Goal: Information Seeking & Learning: Learn about a topic

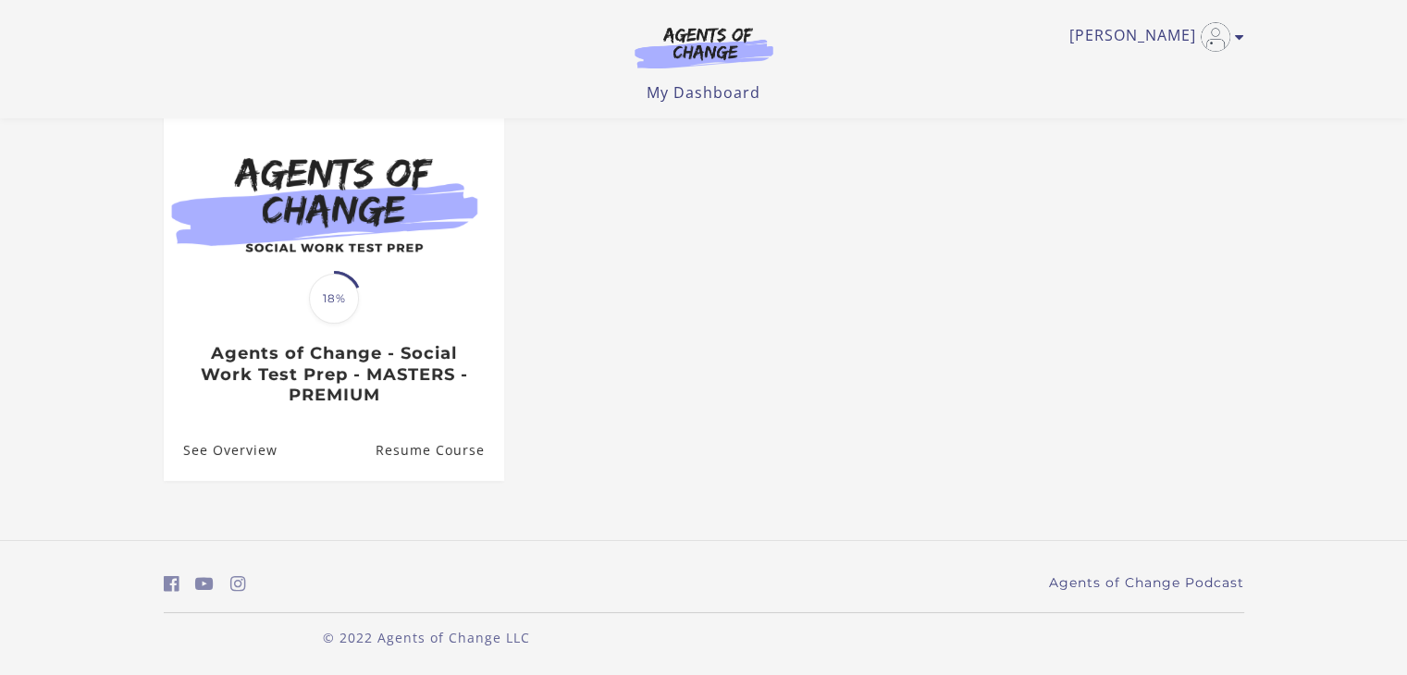
scroll to position [171, 0]
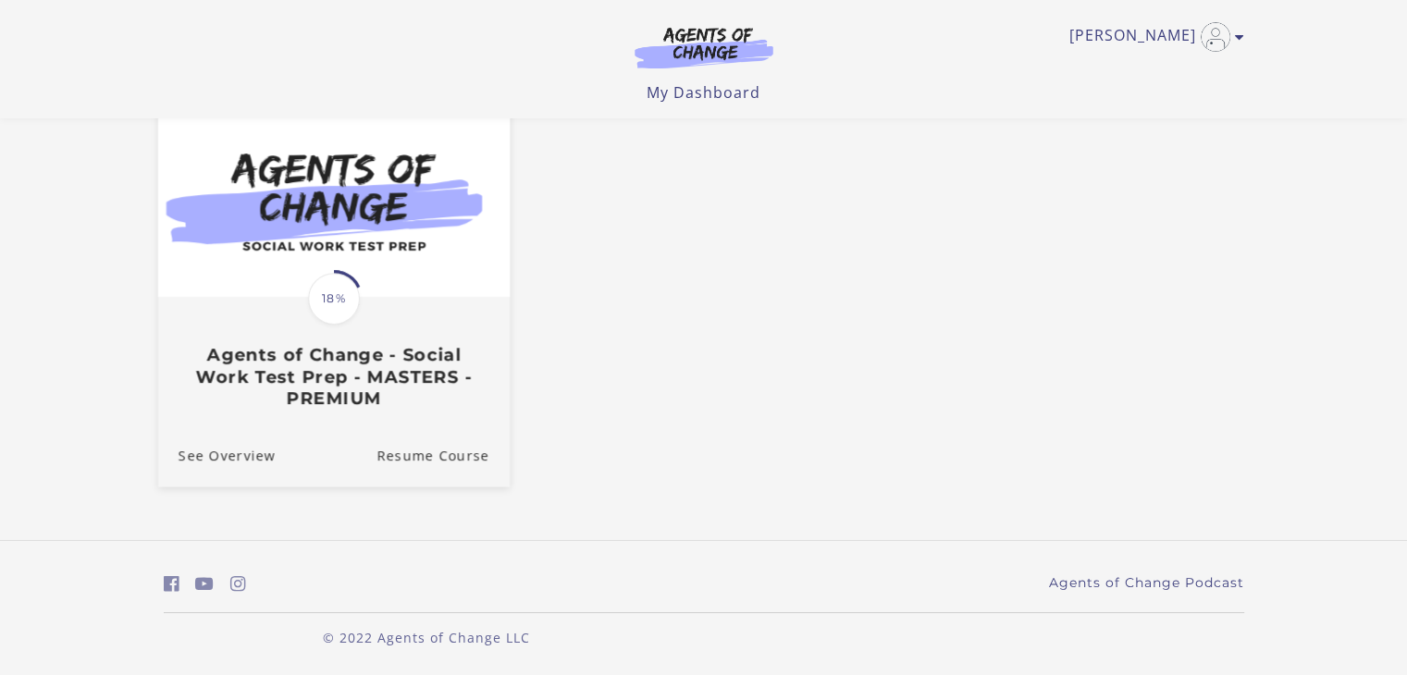
click at [343, 294] on span "18%" at bounding box center [334, 299] width 52 height 52
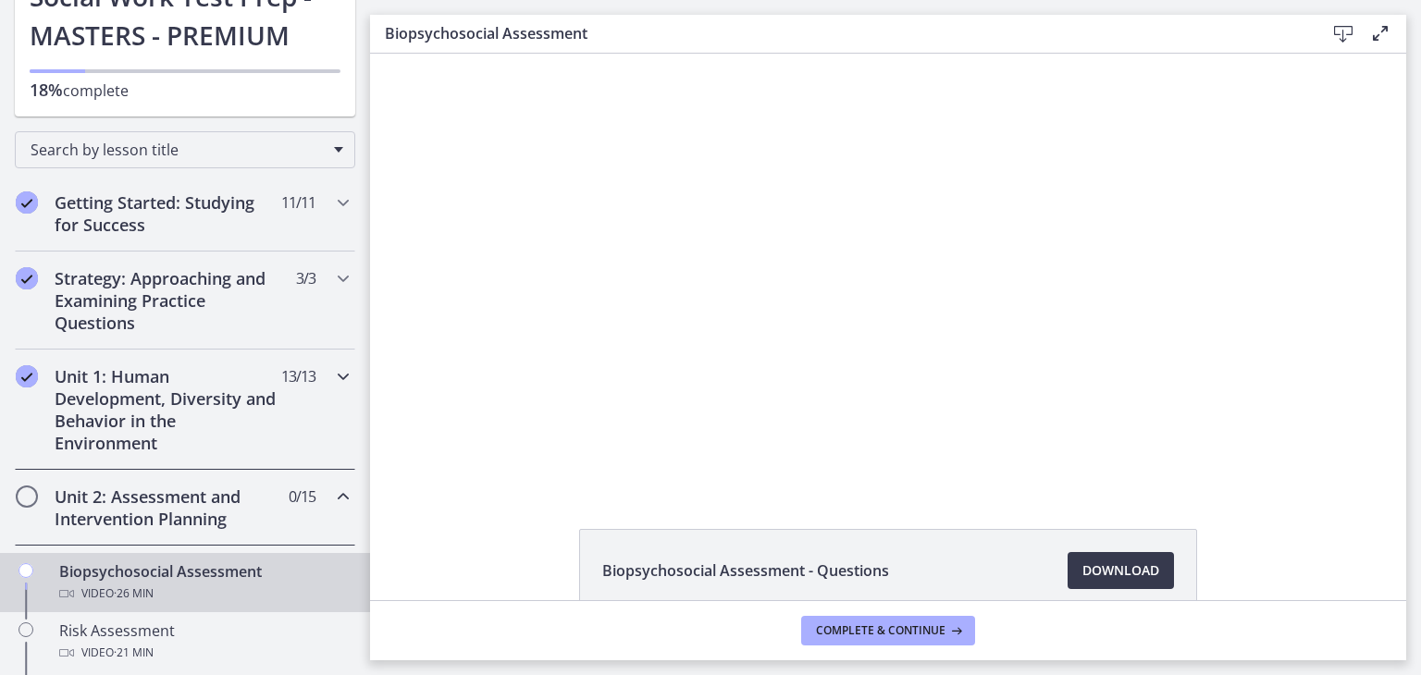
scroll to position [229, 0]
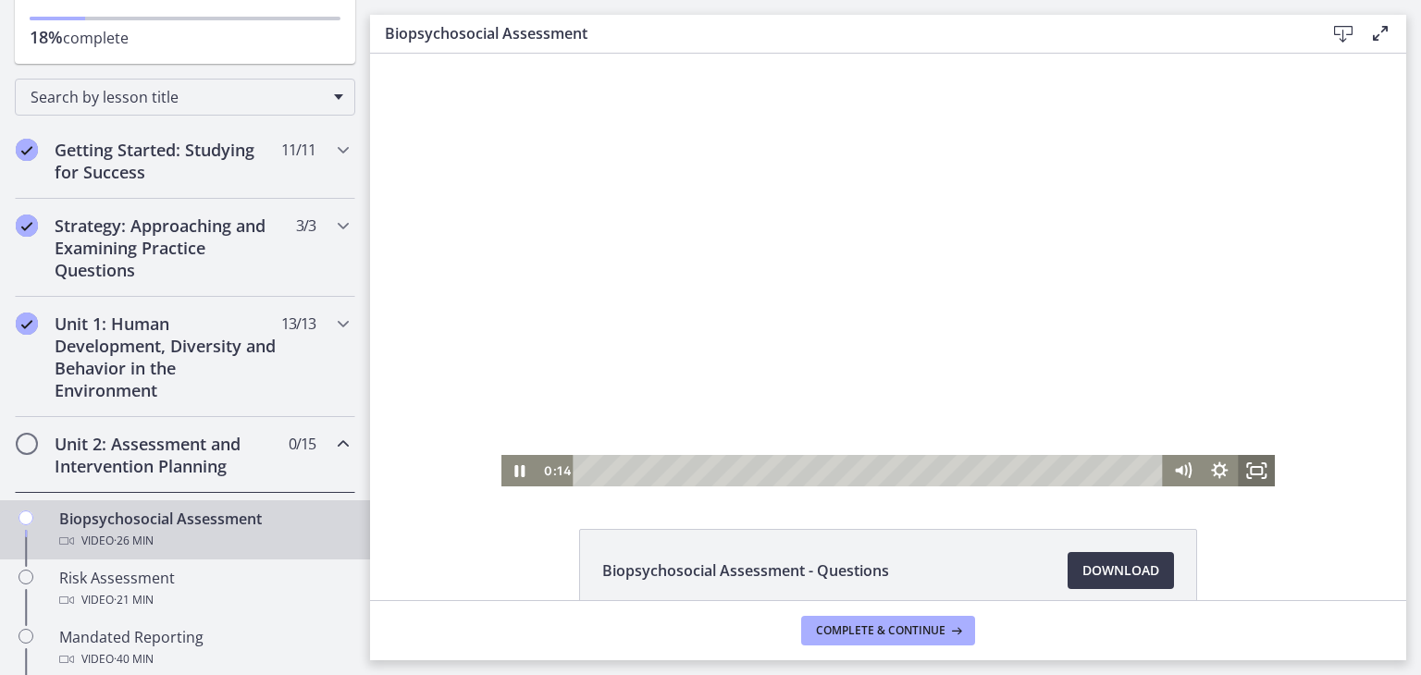
click at [1253, 475] on rect "Fullscreen" at bounding box center [1256, 470] width 11 height 7
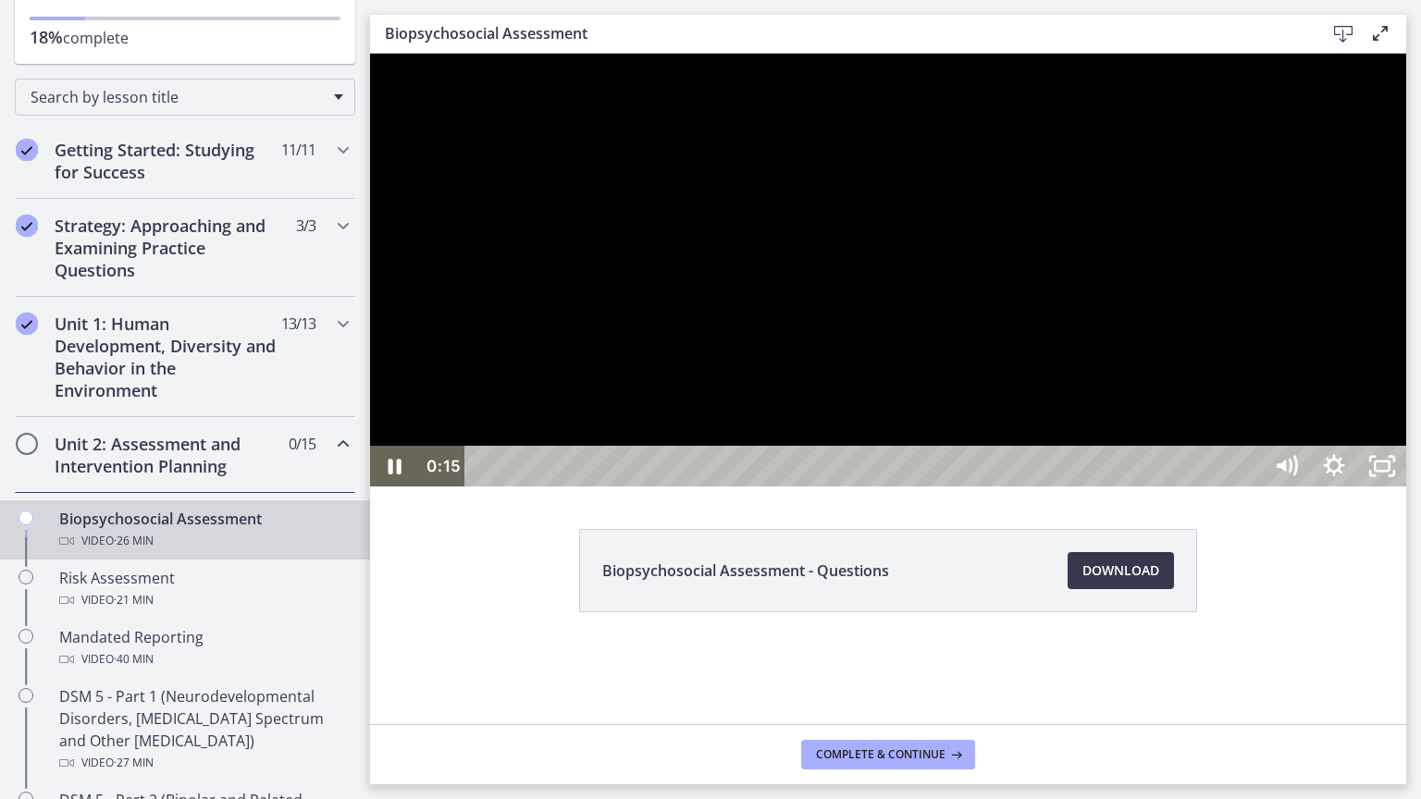
click at [1406, 487] on div at bounding box center [888, 270] width 1036 height 433
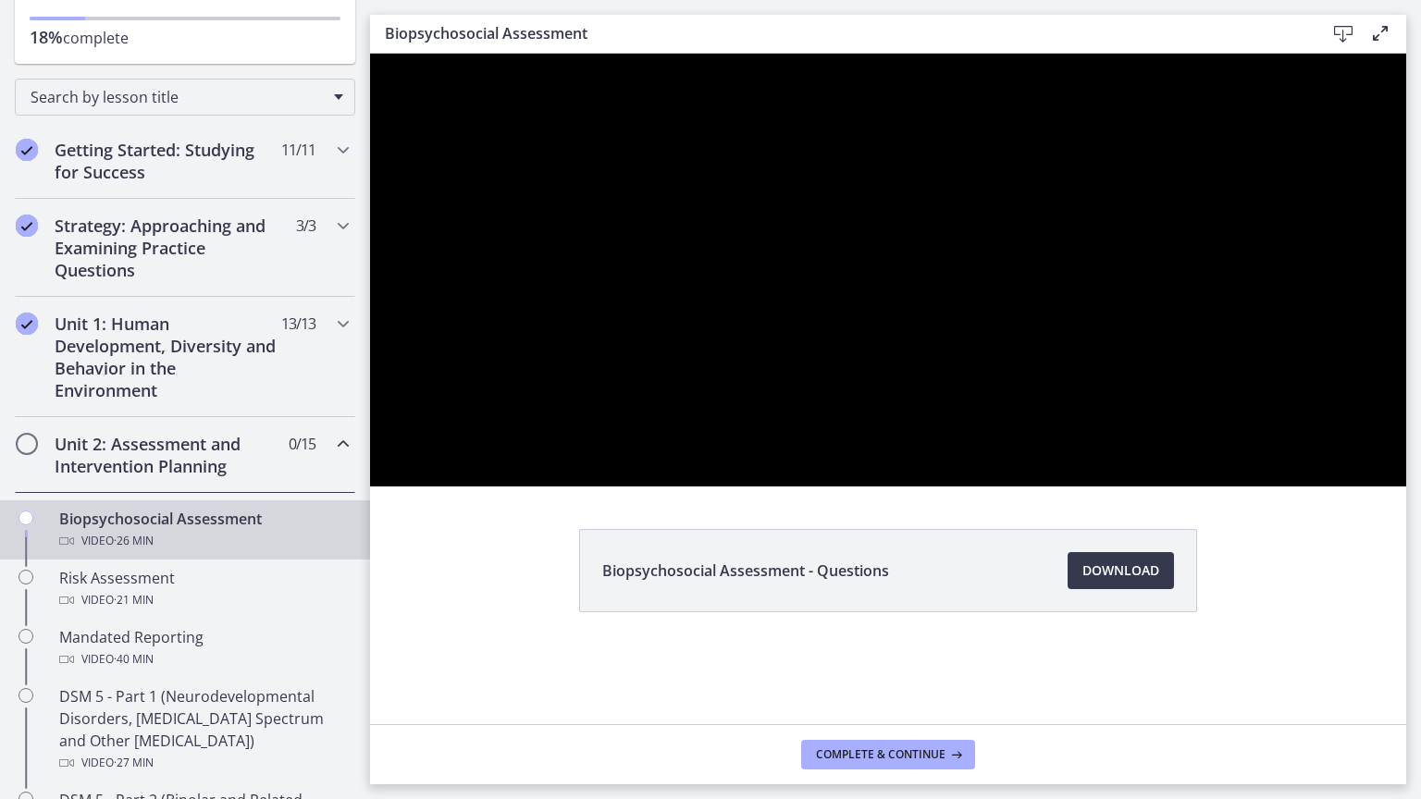
click at [1406, 487] on div at bounding box center [888, 270] width 1036 height 433
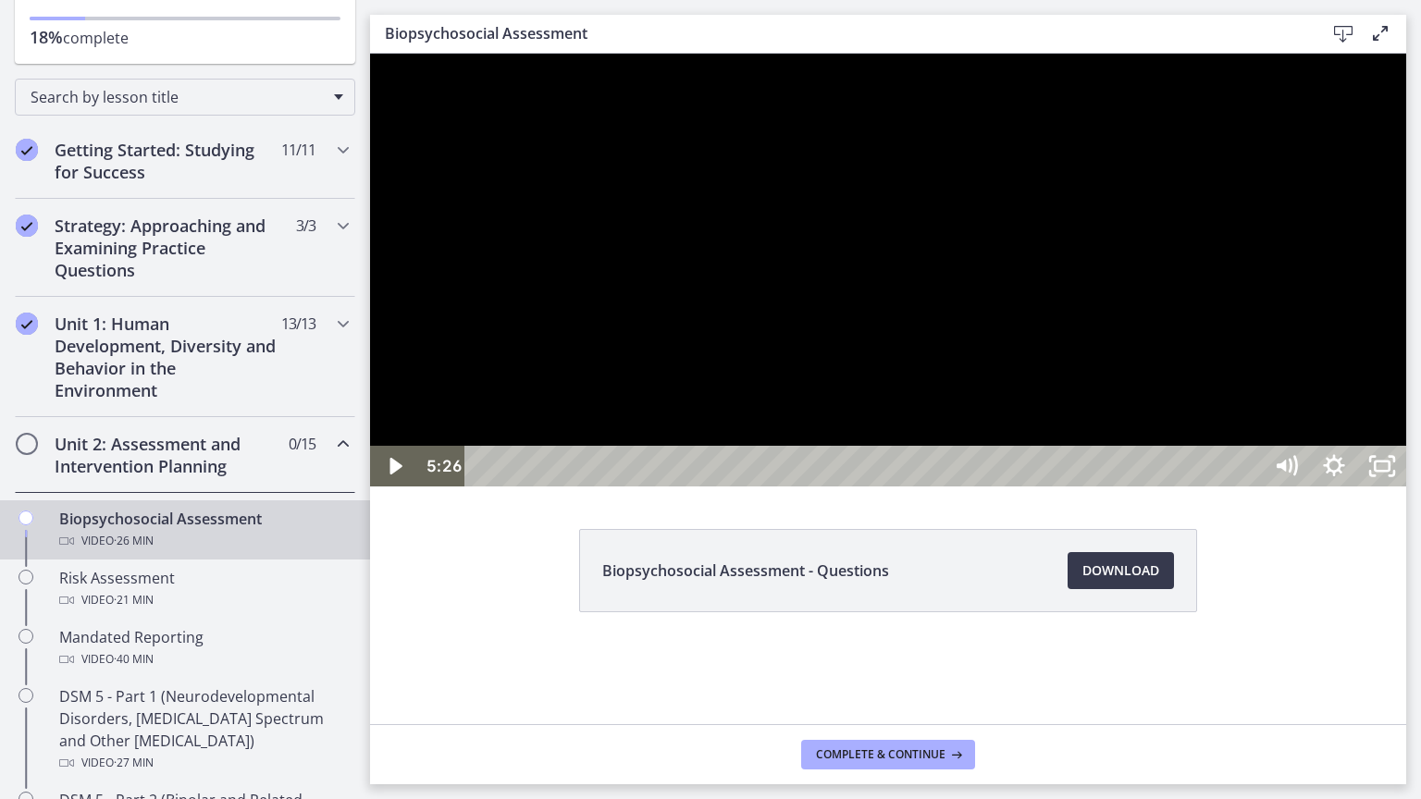
click at [1406, 487] on div at bounding box center [888, 270] width 1036 height 433
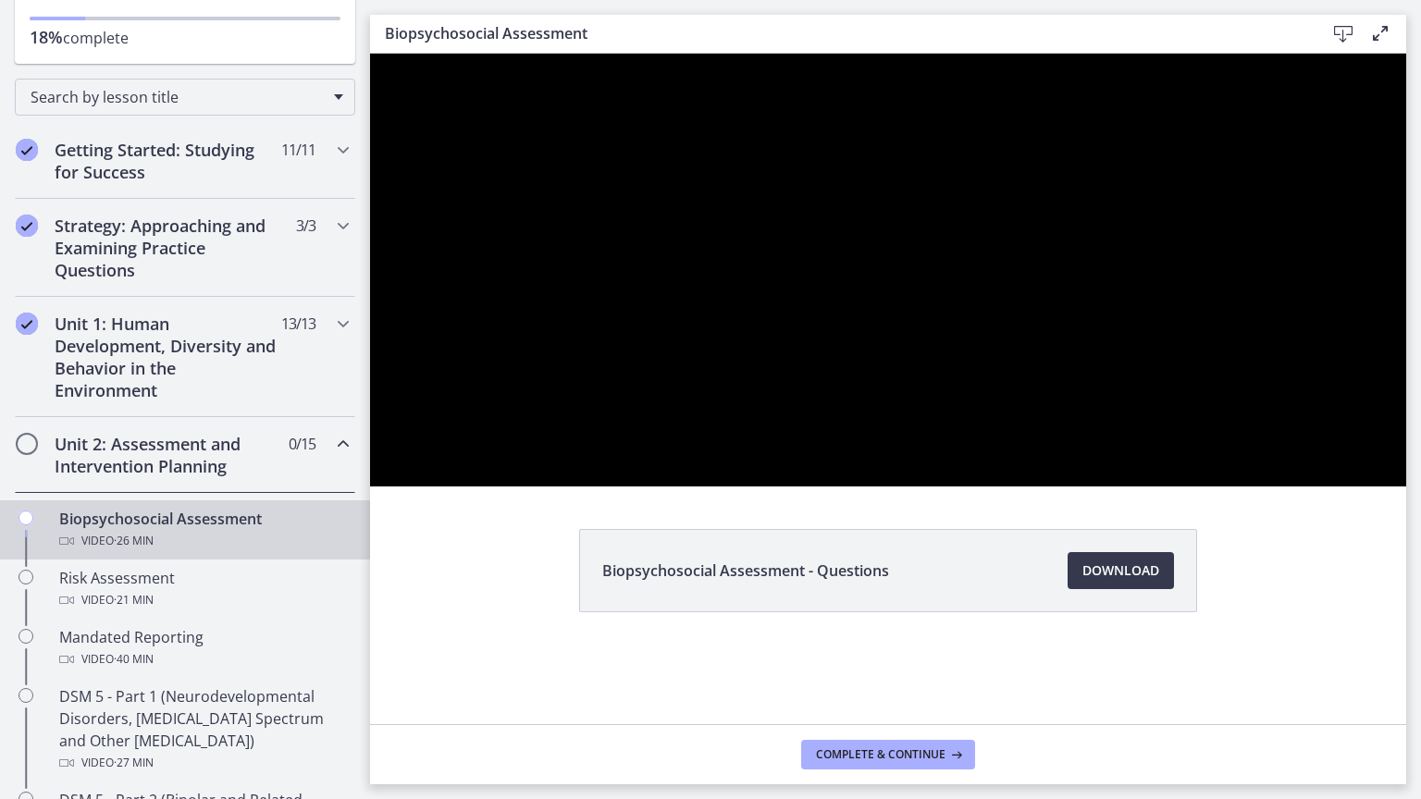
drag, startPoint x: 1790, startPoint y: 631, endPoint x: 1757, endPoint y: 652, distance: 39.5
click at [1406, 487] on div at bounding box center [888, 270] width 1036 height 433
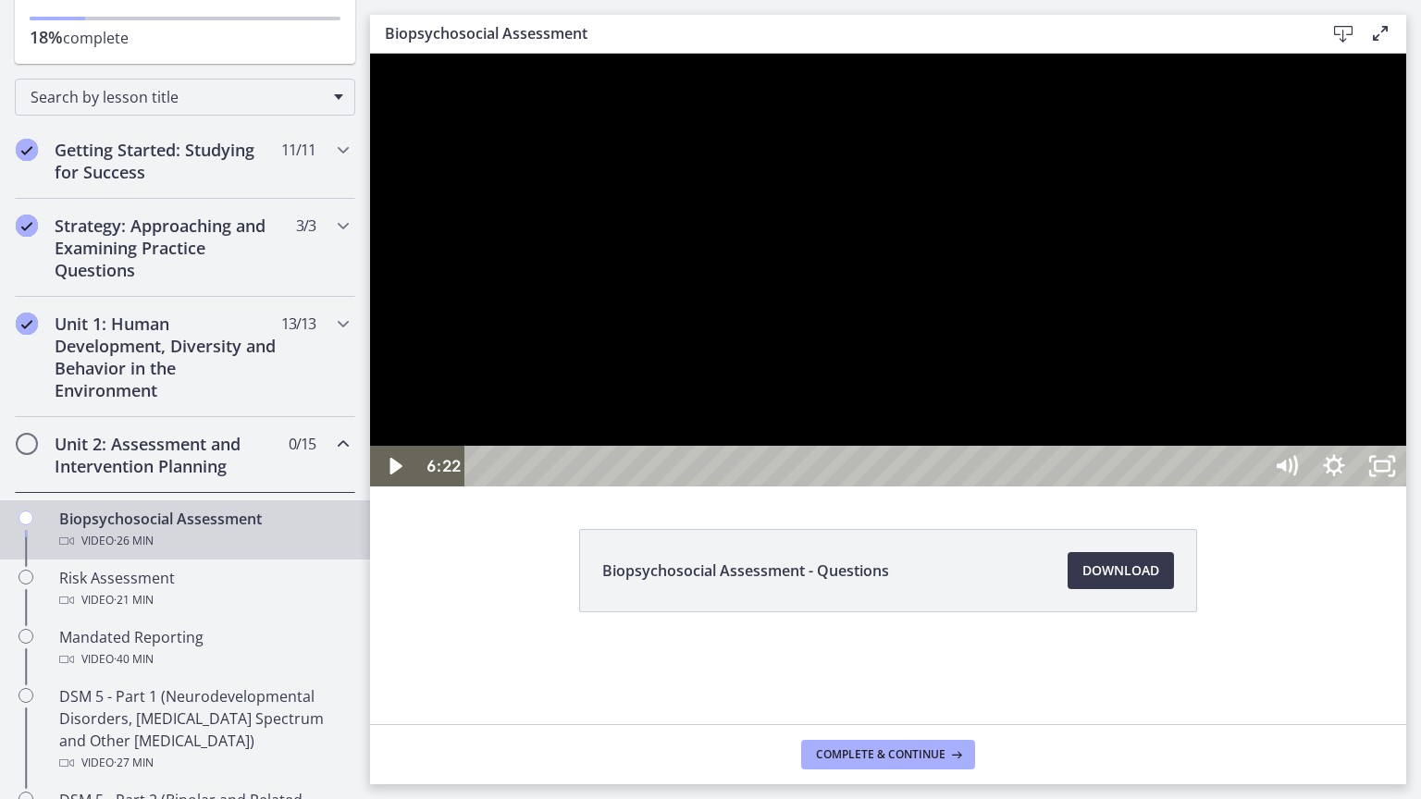
click at [1406, 487] on div at bounding box center [888, 270] width 1036 height 433
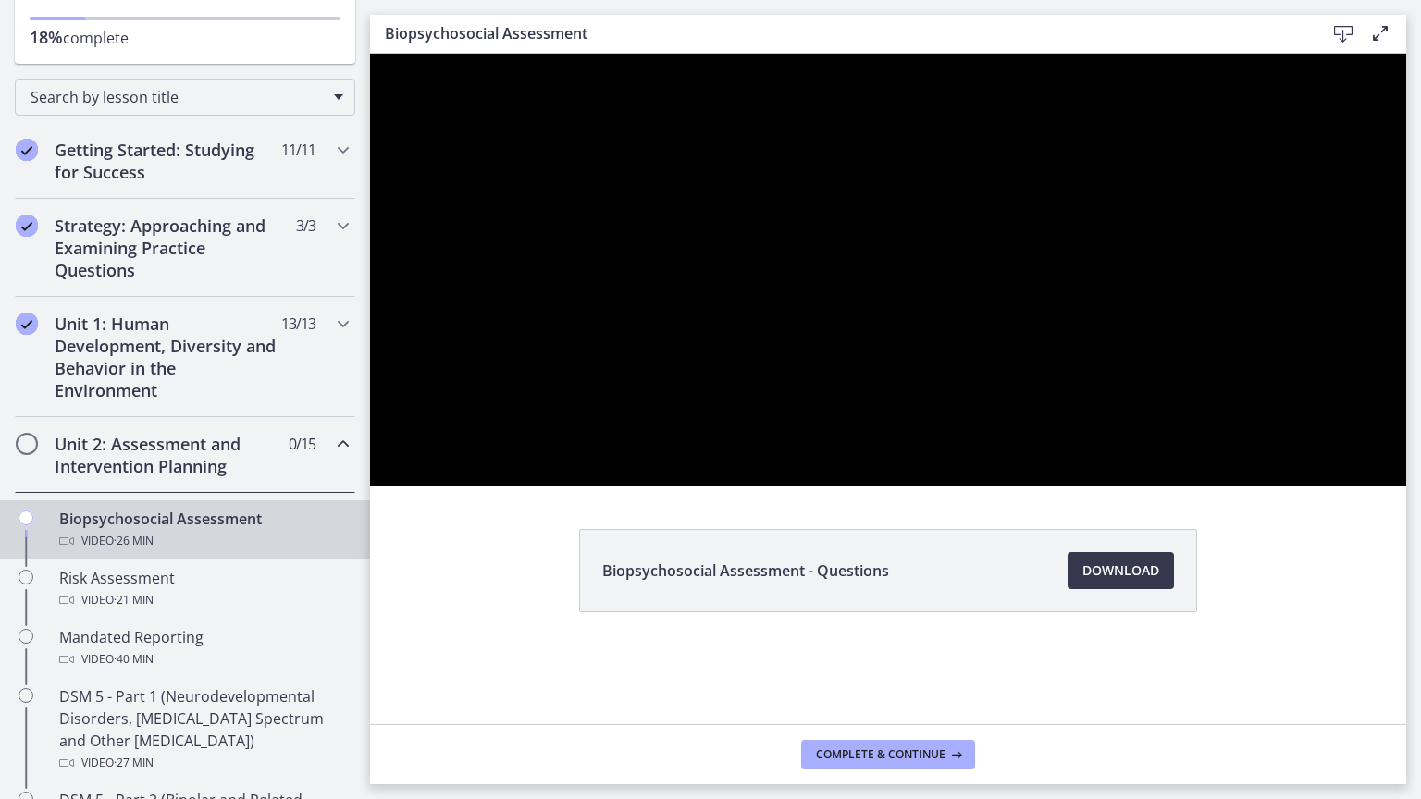
click at [1406, 446] on div at bounding box center [888, 270] width 1036 height 433
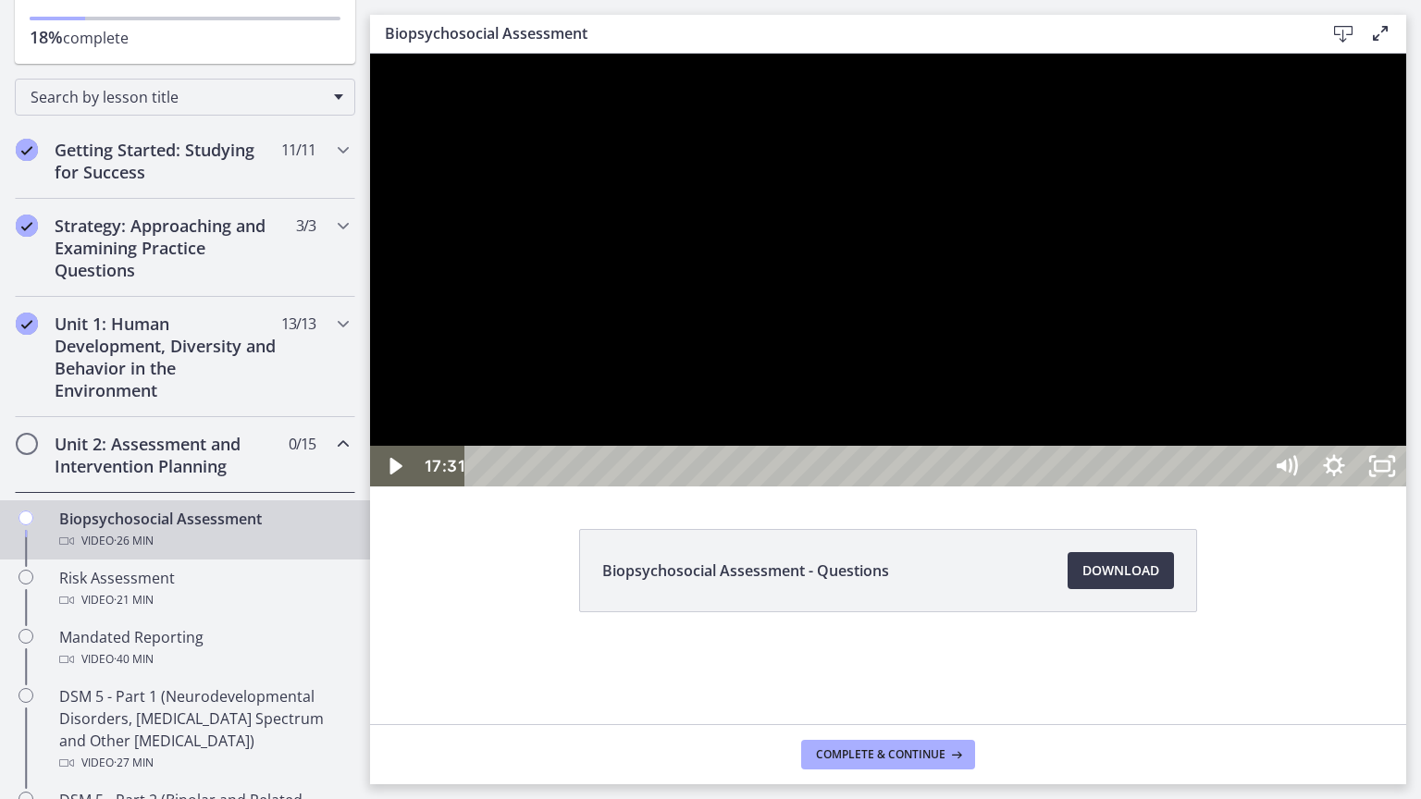
click at [1406, 441] on div at bounding box center [888, 270] width 1036 height 433
click at [1406, 452] on div at bounding box center [888, 270] width 1036 height 433
click at [1411, 491] on icon "Unfullscreen" at bounding box center [1382, 466] width 57 height 49
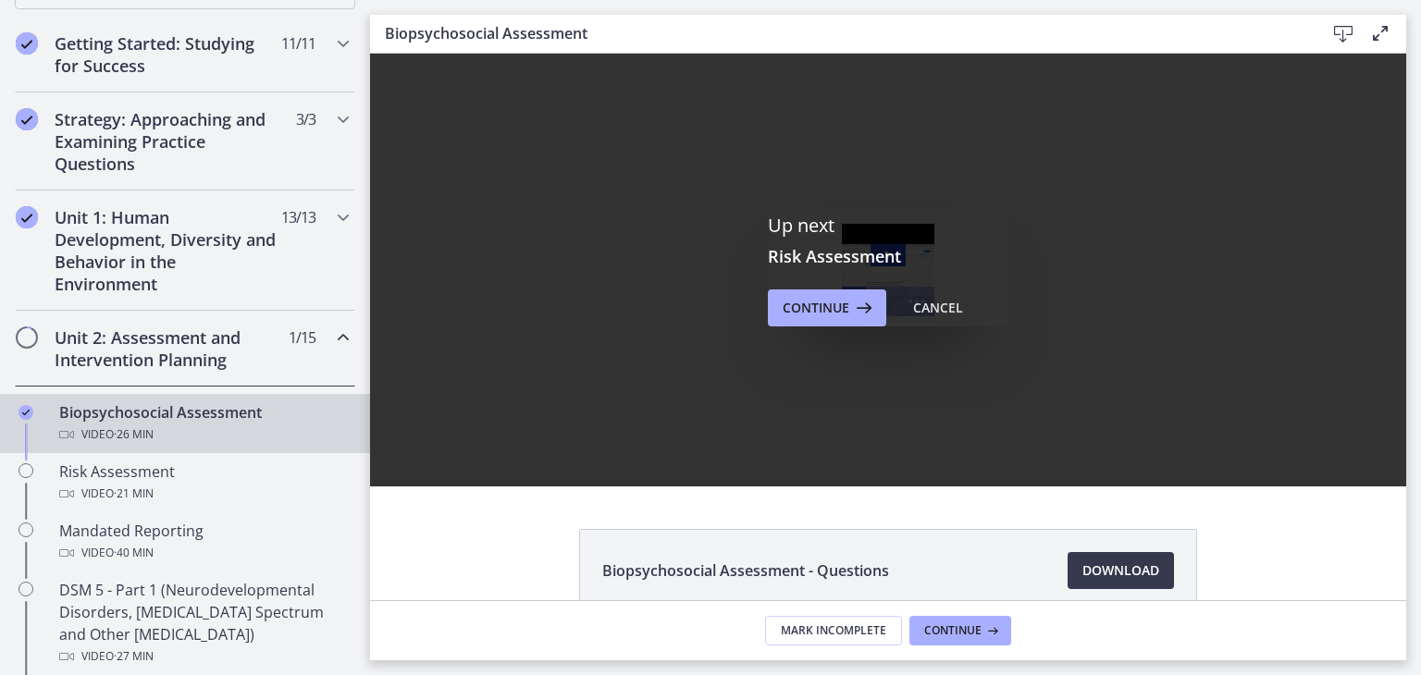
scroll to position [0, 0]
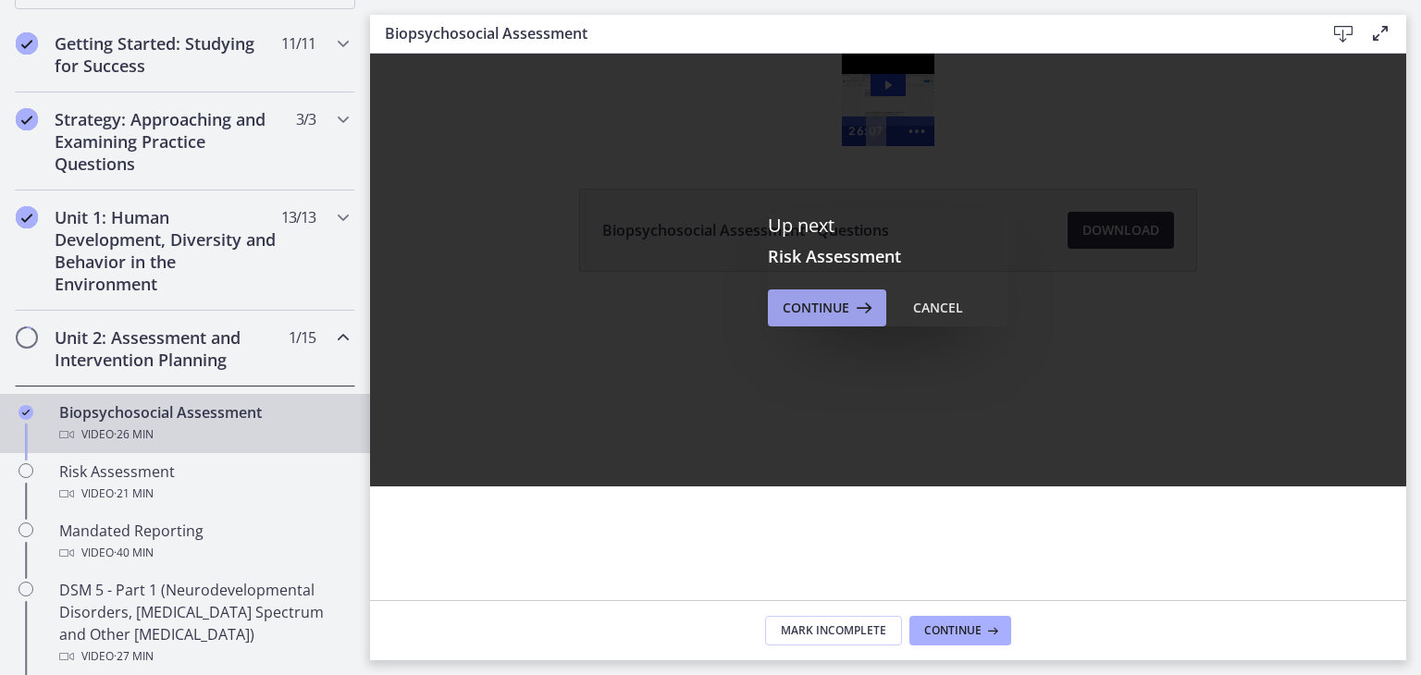
click at [814, 315] on span "Continue" at bounding box center [816, 308] width 67 height 22
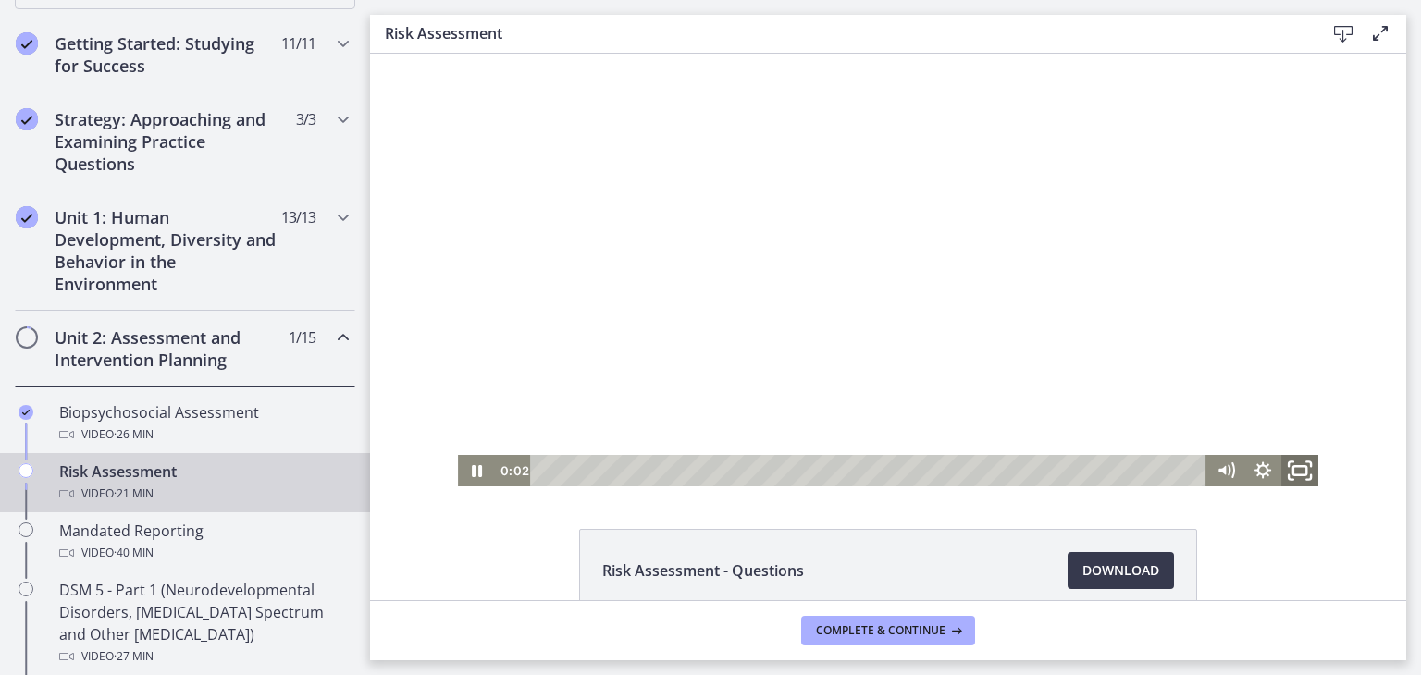
click at [1295, 475] on rect "Fullscreen" at bounding box center [1299, 470] width 13 height 9
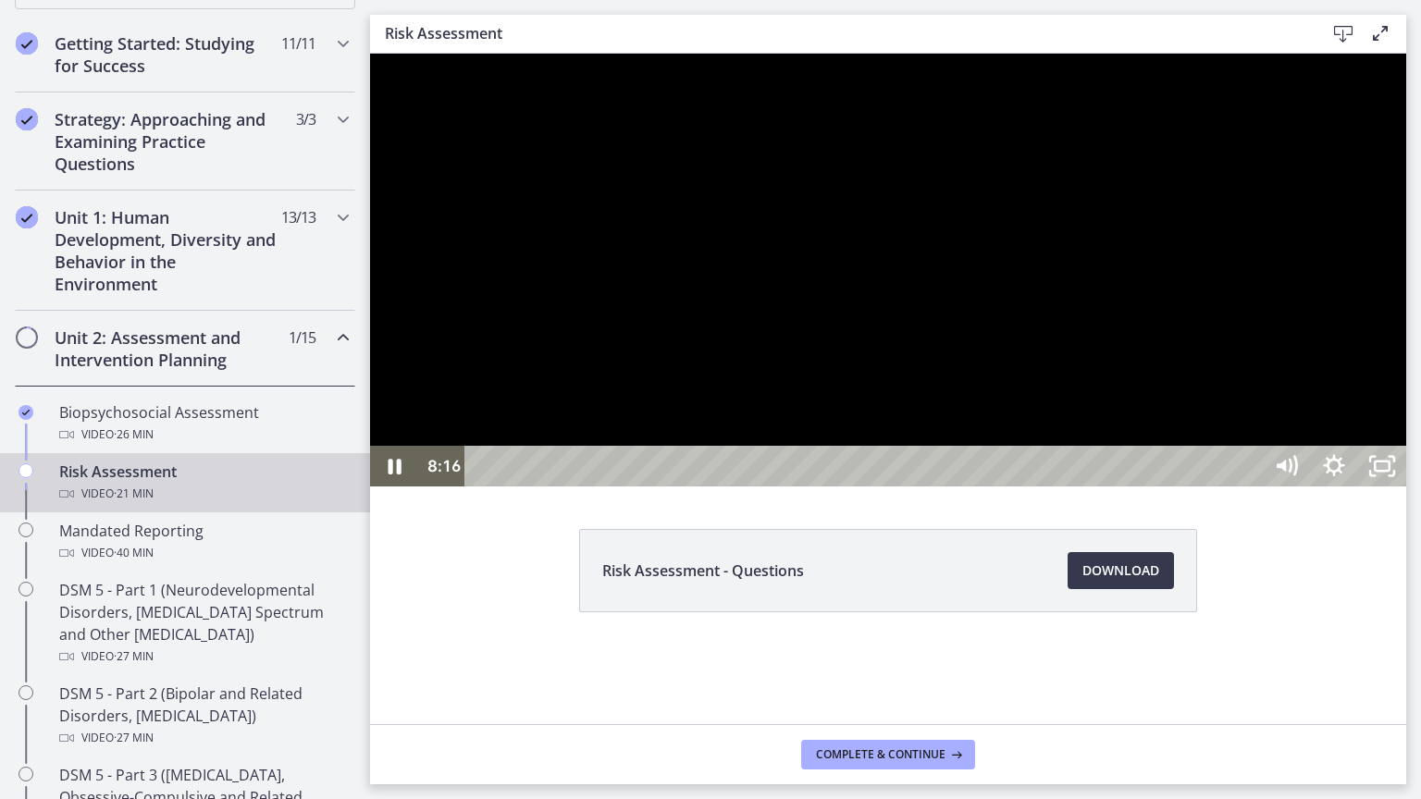
click at [942, 487] on div at bounding box center [888, 270] width 1036 height 433
click at [949, 487] on div at bounding box center [888, 270] width 1036 height 433
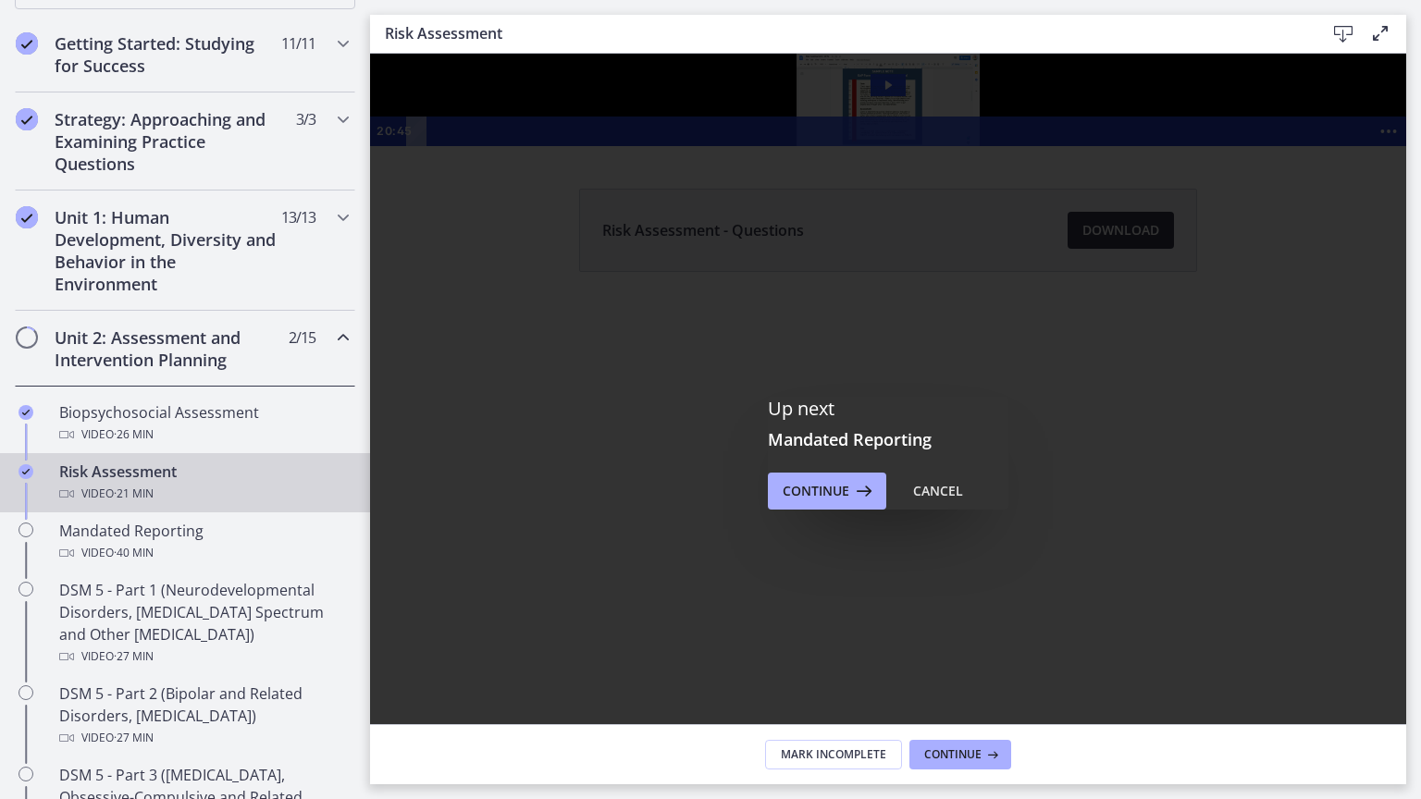
click at [1406, 146] on div "Click for sound @keyframes VOLUME_SMALL_WAVE_FLASH { 0% { opacity: 0; } 33% { o…" at bounding box center [888, 100] width 1036 height 93
click at [1371, 146] on icon "Show more buttons" at bounding box center [1388, 132] width 35 height 30
click at [1345, 128] on icon "Fullscreen" at bounding box center [1347, 126] width 4 height 4
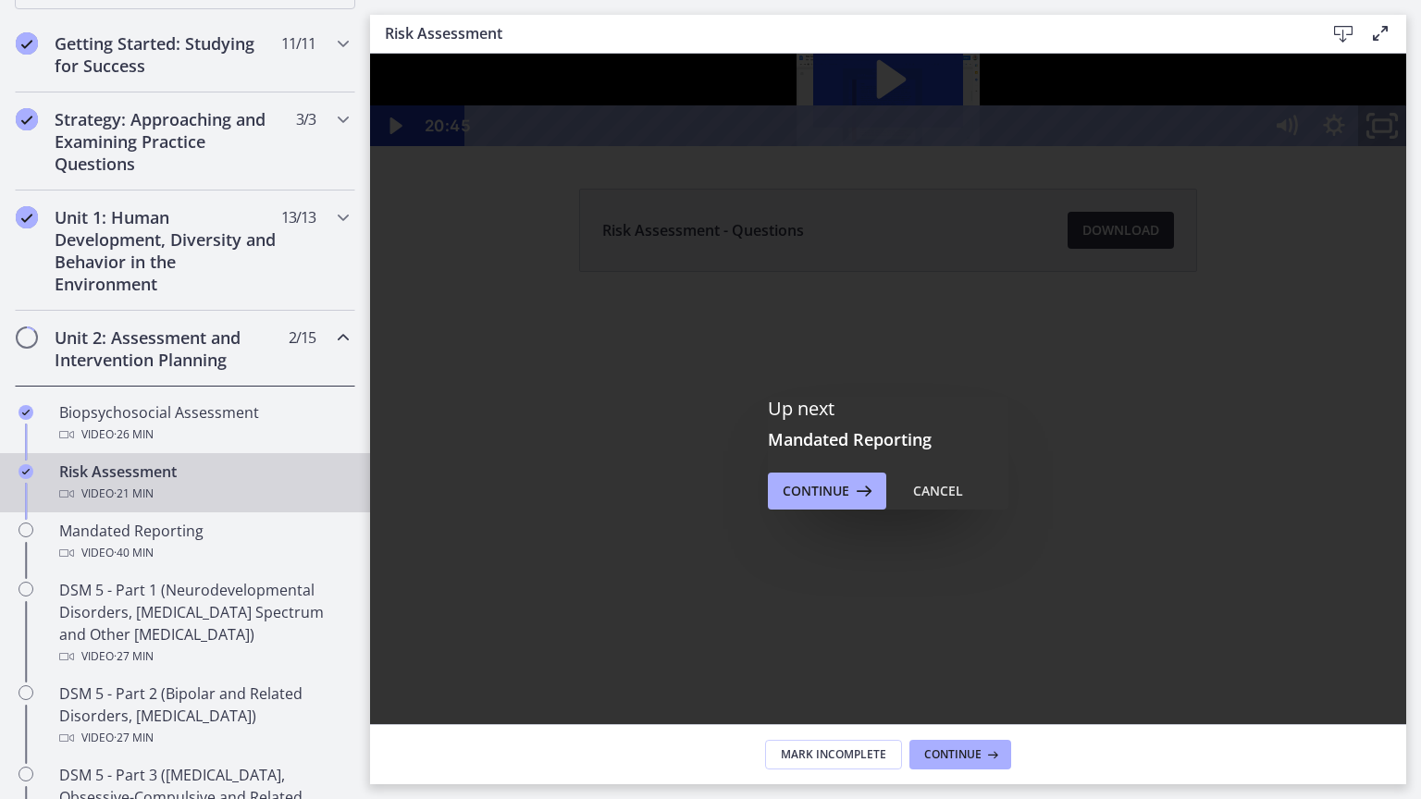
click at [1411, 151] on icon "Unfullscreen" at bounding box center [1382, 126] width 57 height 49
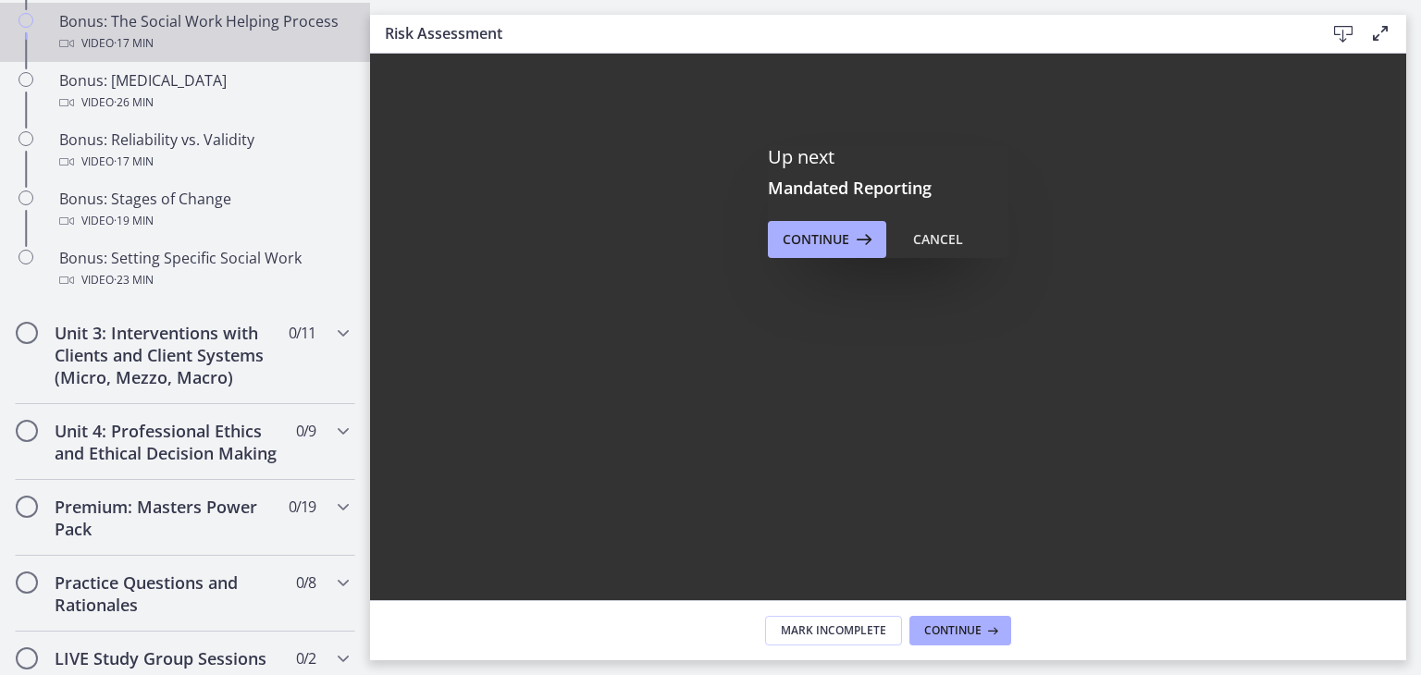
scroll to position [1542, 0]
